Goal: Register for event/course

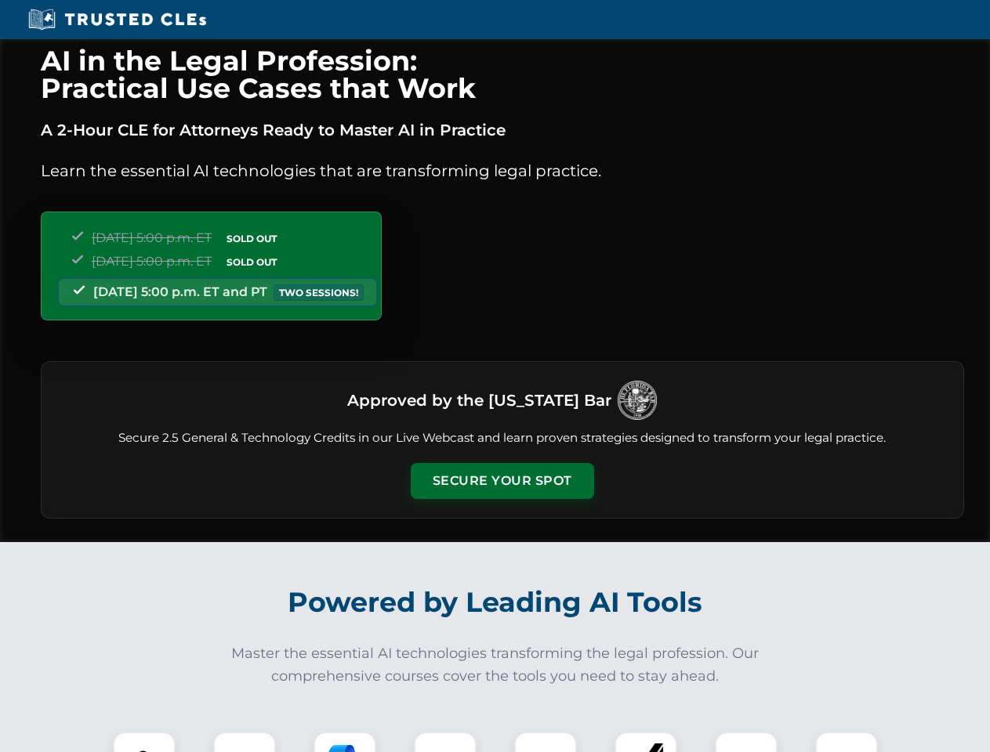
click at [502, 481] on button "Secure Your Spot" at bounding box center [502, 481] width 183 height 36
click at [144, 742] on img at bounding box center [143, 762] width 45 height 45
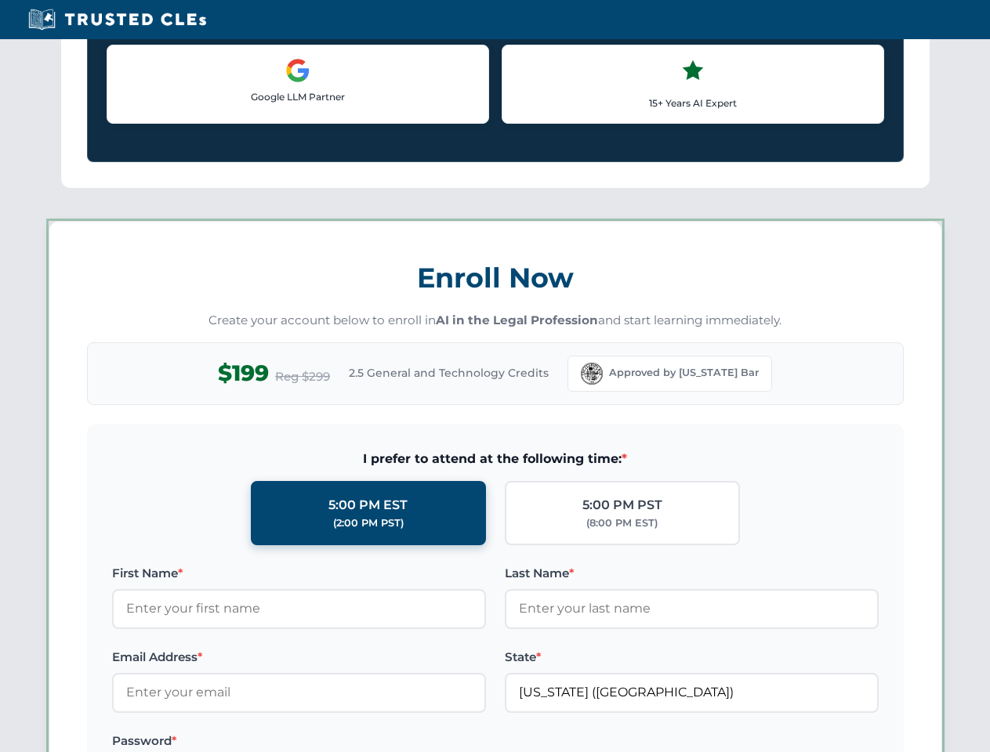
click at [345, 742] on label "Password *" at bounding box center [299, 741] width 374 height 19
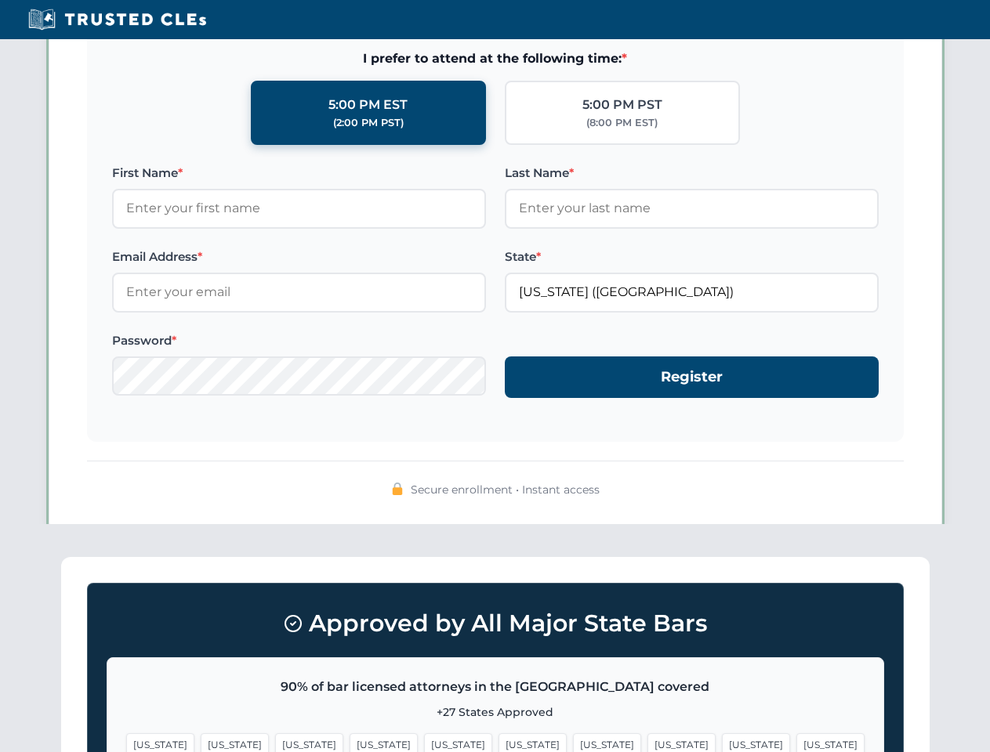
click at [722, 742] on span "[US_STATE]" at bounding box center [756, 744] width 68 height 23
